Goal: Navigation & Orientation: Find specific page/section

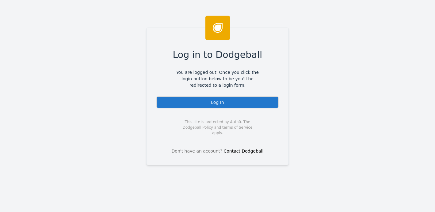
click at [193, 107] on div "Log In" at bounding box center [217, 102] width 122 height 12
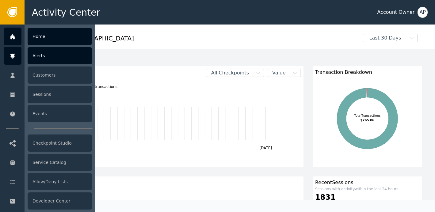
click at [16, 59] on div at bounding box center [13, 56] width 18 height 18
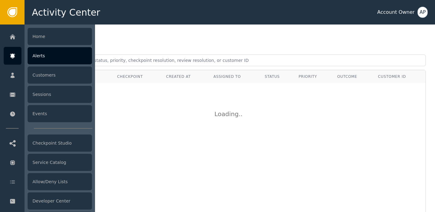
click at [44, 59] on div "Alerts" at bounding box center [60, 55] width 64 height 17
